Goal: Task Accomplishment & Management: Manage account settings

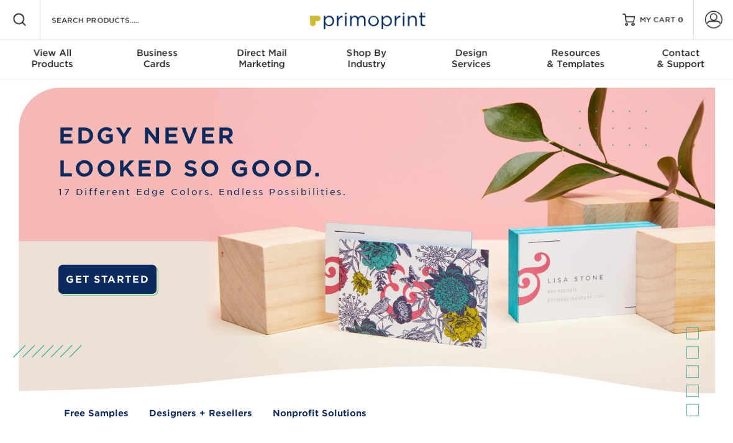
click at [723, 14] on link "Account" at bounding box center [713, 20] width 40 height 40
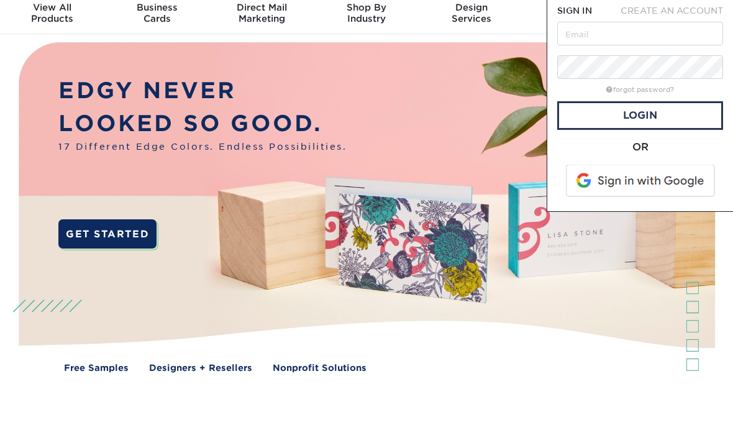
click at [674, 210] on span at bounding box center [641, 226] width 158 height 32
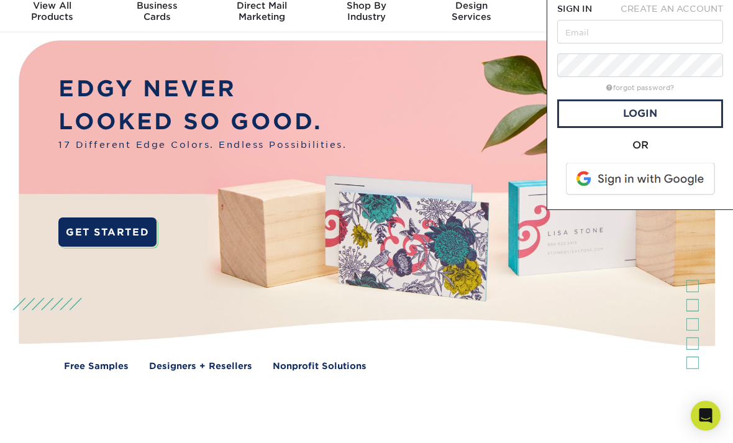
scroll to position [9, 0]
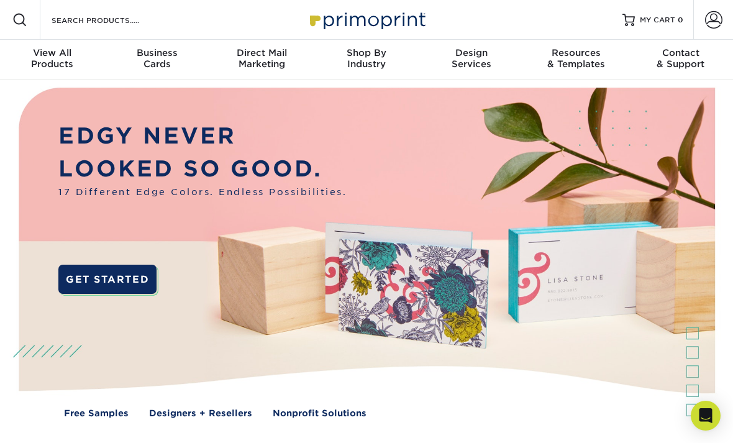
click at [713, 26] on span at bounding box center [713, 19] width 17 height 17
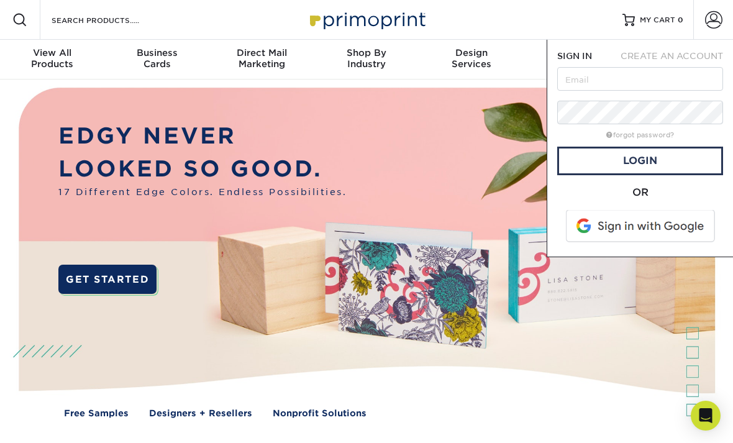
click at [667, 11] on link "MY CART 0" at bounding box center [652, 20] width 61 height 40
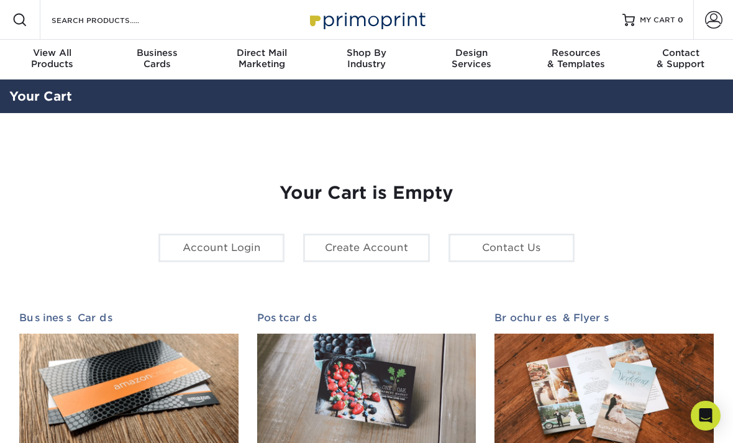
click at [204, 238] on link "Account Login" at bounding box center [221, 247] width 126 height 29
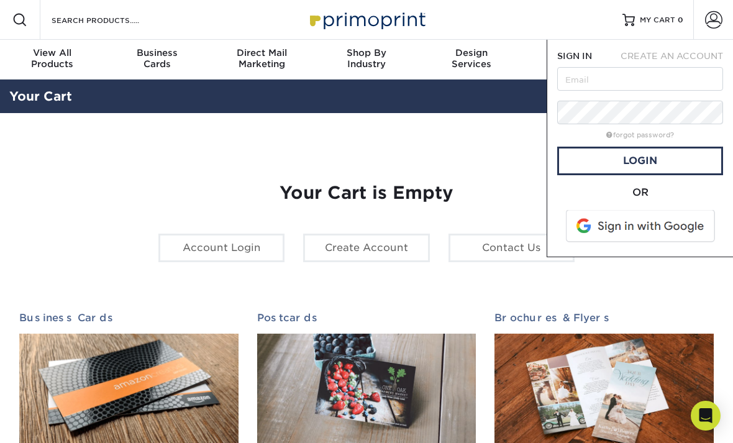
click at [654, 78] on input "text" at bounding box center [640, 79] width 166 height 24
type input "artbyale23@gmail.com"
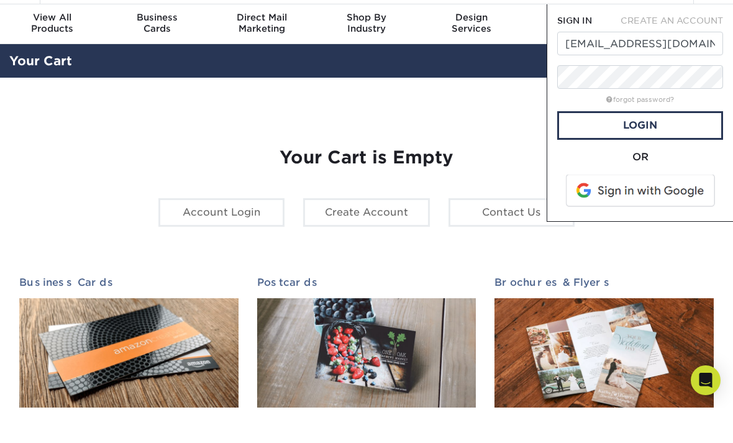
click at [658, 147] on link "Login" at bounding box center [640, 161] width 166 height 29
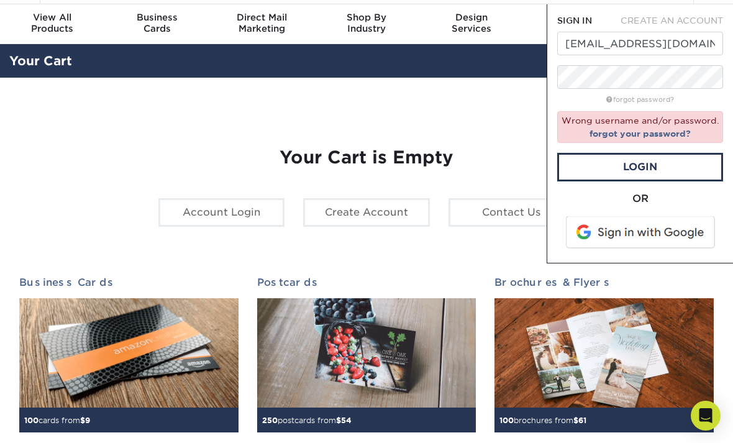
click at [668, 135] on link "forgot your password?" at bounding box center [639, 134] width 101 height 10
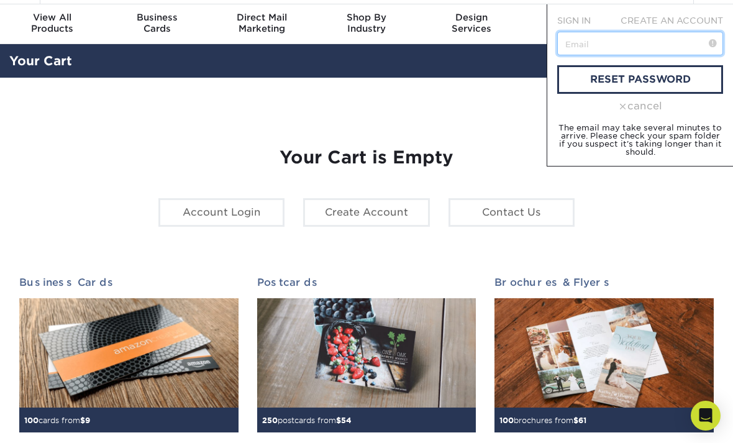
click at [629, 42] on input "text" at bounding box center [640, 44] width 166 height 24
type input "A"
type input "artbyale23@gmail.com"
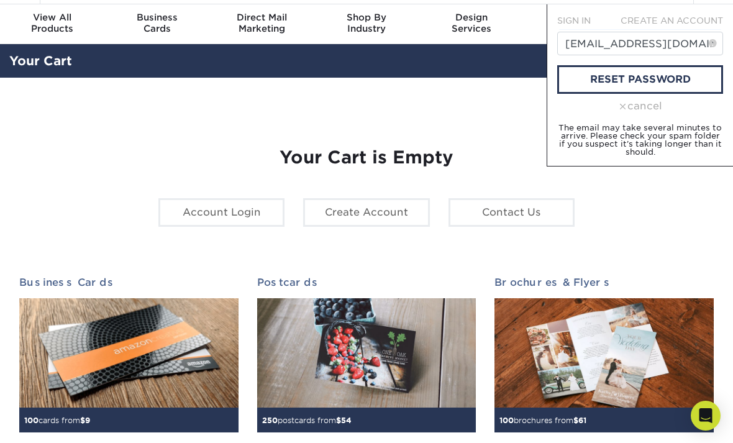
click at [676, 80] on link "reset password" at bounding box center [640, 79] width 166 height 29
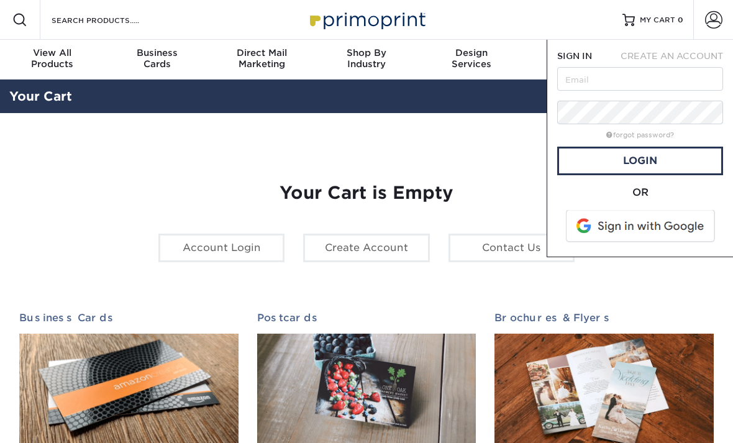
scroll to position [35, 0]
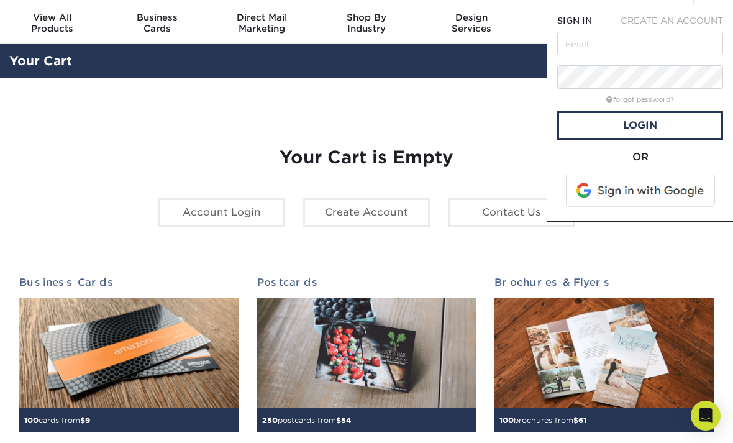
click at [667, 44] on input "text" at bounding box center [640, 44] width 166 height 24
type input "[EMAIL_ADDRESS][DOMAIN_NAME]"
click at [658, 124] on link "Login" at bounding box center [640, 125] width 166 height 29
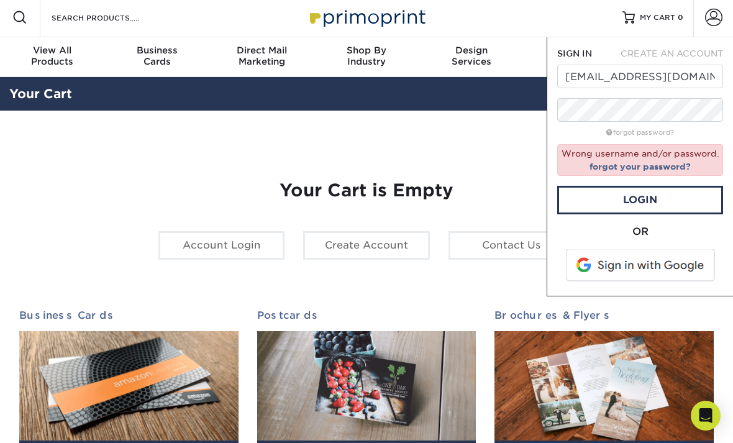
scroll to position [0, 0]
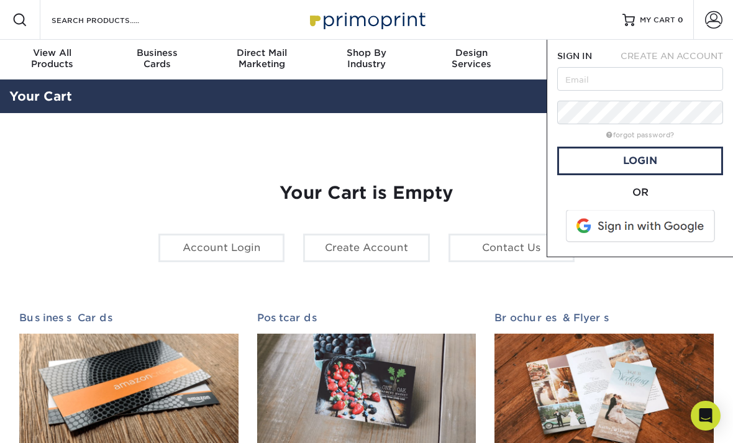
click at [576, 82] on input "text" at bounding box center [640, 79] width 166 height 24
type input "artbyale23@gmail.com"
click at [666, 161] on link "Login" at bounding box center [640, 161] width 166 height 29
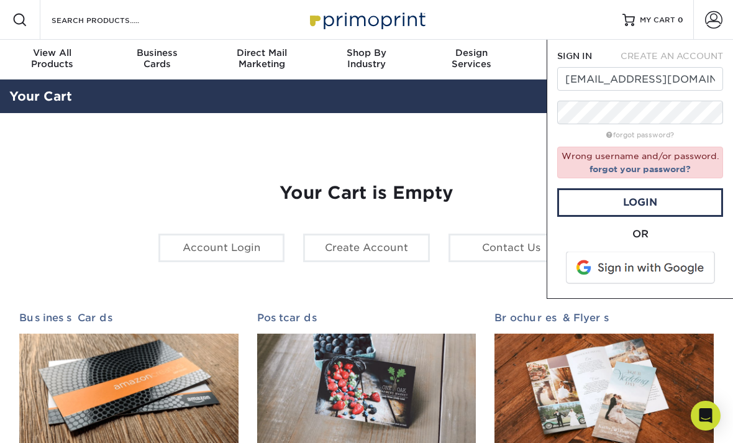
click at [68, 189] on h1 "Your Cart is Empty" at bounding box center [366, 193] width 694 height 21
